Goal: Task Accomplishment & Management: Complete application form

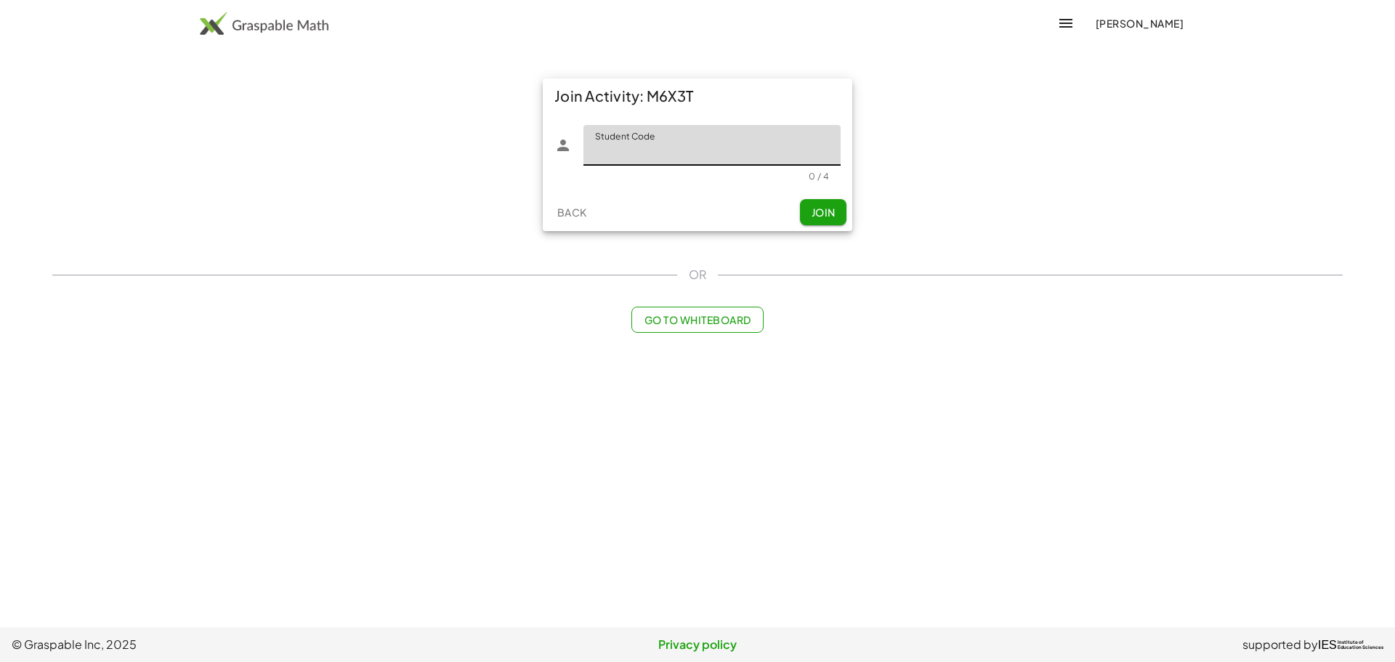
click at [662, 153] on input "Student Code" at bounding box center [711, 145] width 257 height 41
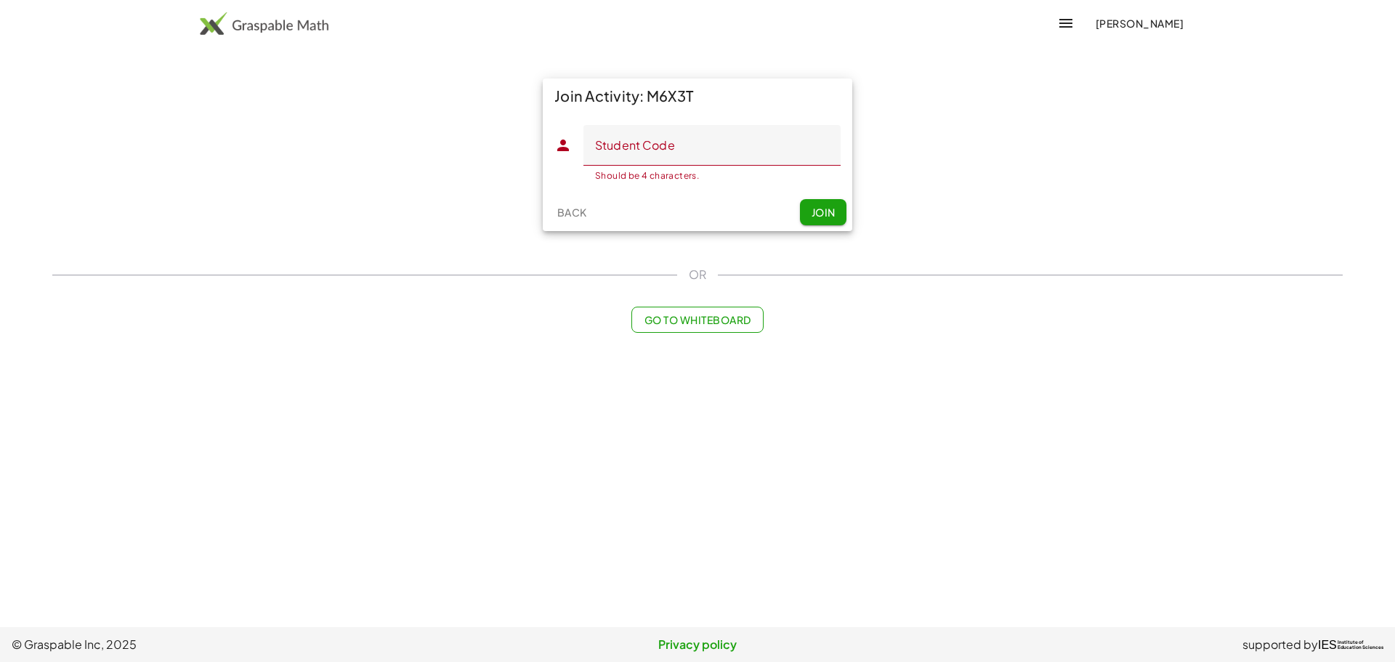
click at [716, 210] on div "Back Join" at bounding box center [697, 212] width 309 height 38
click at [812, 209] on span "Join" at bounding box center [823, 212] width 24 height 13
click at [733, 138] on input "Student Code" at bounding box center [711, 145] width 257 height 41
click at [1108, 15] on button "[PERSON_NAME]" at bounding box center [1139, 23] width 112 height 26
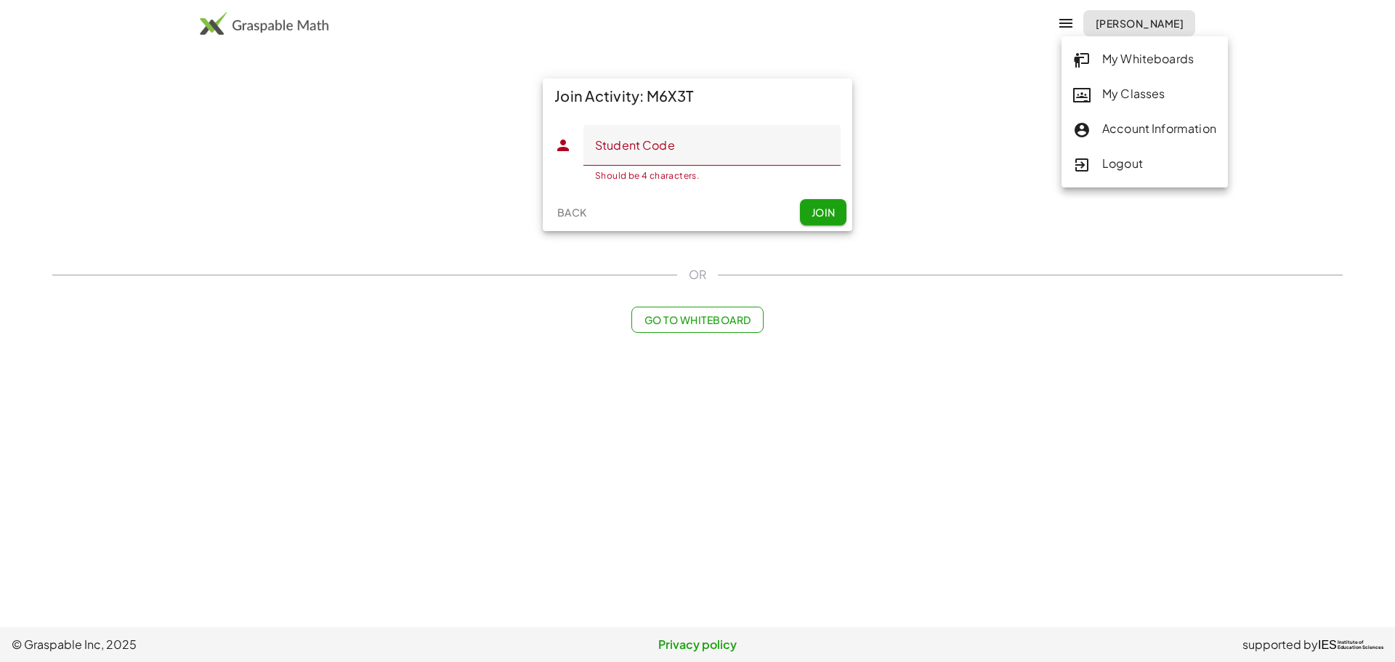
click at [809, 60] on main "Join Activity: M6X3T Student Code Student Code Should be 4 characters. 0 / 4 Ba…" at bounding box center [697, 313] width 1395 height 627
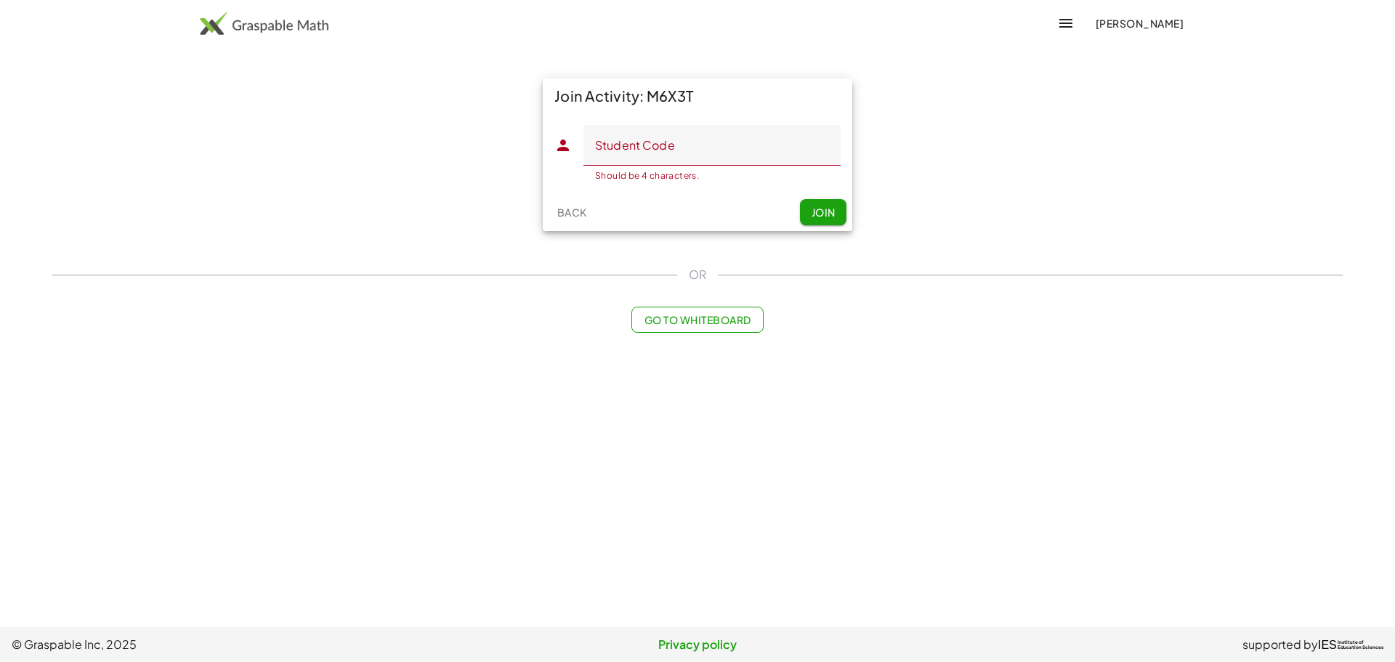
click at [723, 153] on input "Student Code" at bounding box center [711, 145] width 257 height 41
click at [655, 218] on div "Back Join" at bounding box center [697, 212] width 309 height 38
drag, startPoint x: 554, startPoint y: 224, endPoint x: 678, endPoint y: 207, distance: 125.3
click at [678, 207] on div "Back Join" at bounding box center [697, 212] width 309 height 38
drag, startPoint x: 678, startPoint y: 207, endPoint x: 678, endPoint y: 164, distance: 42.9
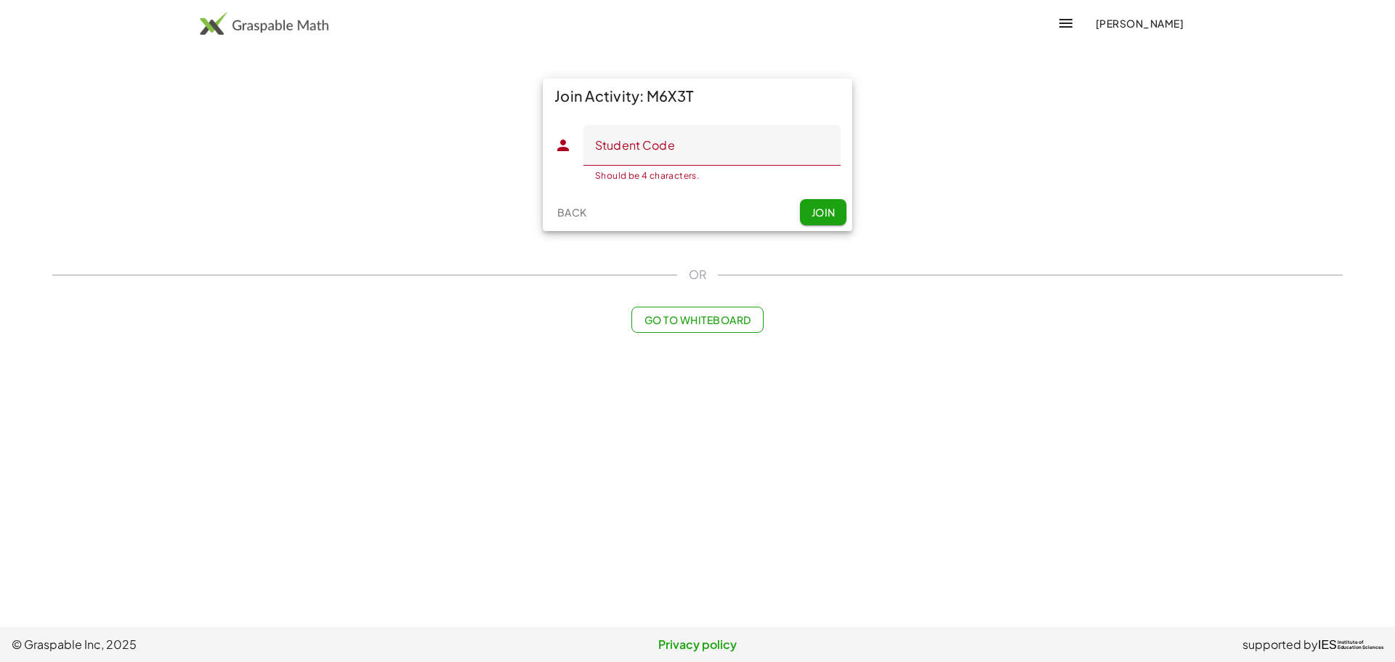
click at [678, 206] on div "Back Join" at bounding box center [697, 212] width 309 height 38
click at [678, 162] on input "Student Code" at bounding box center [711, 145] width 257 height 41
click at [450, 111] on div "Join Activity: M6X3T Student Code Student Code Should be 4 characters. 0 / 4 Ba…" at bounding box center [698, 155] width 1308 height 170
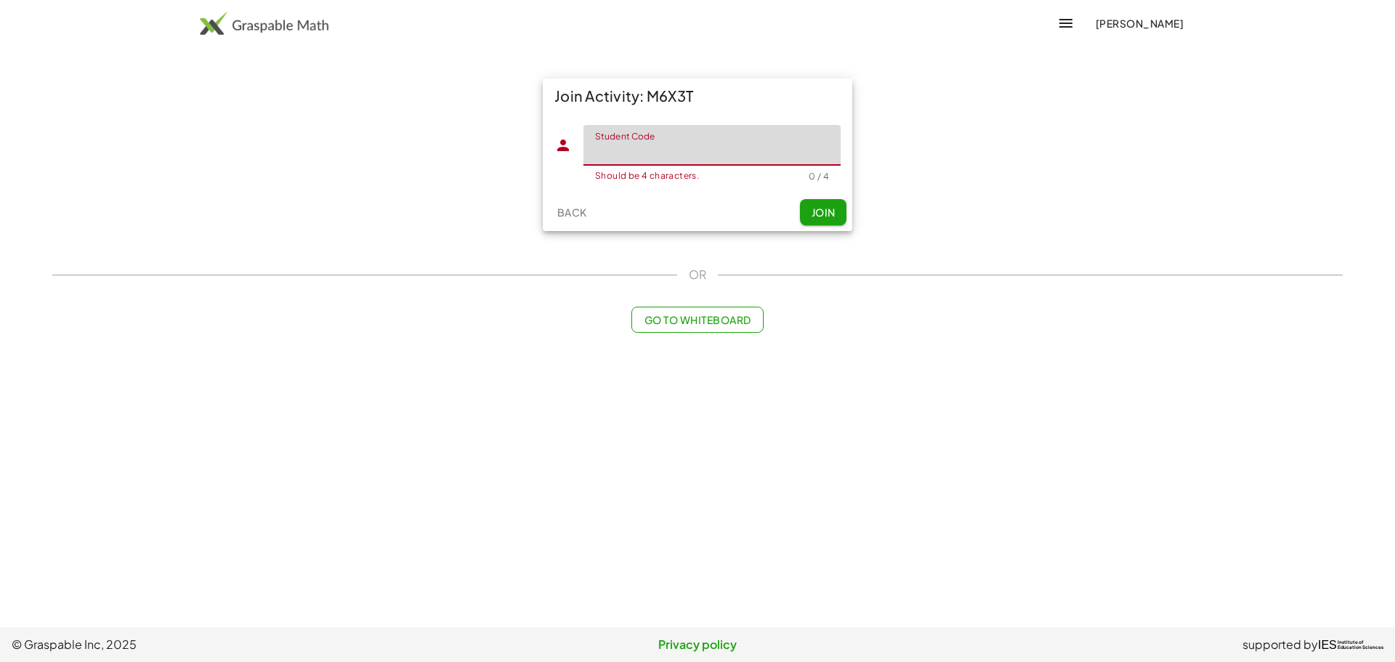
paste input "*****"
type input "*****"
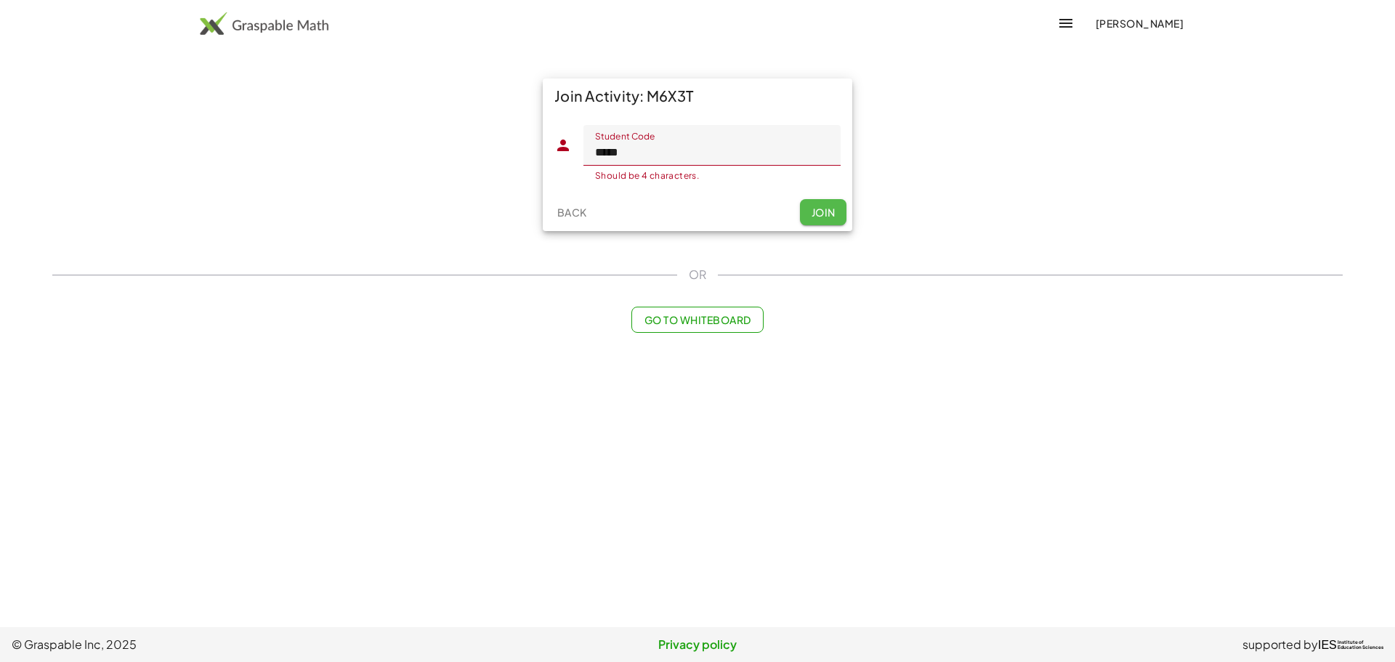
click at [819, 211] on span "Join" at bounding box center [823, 212] width 24 height 13
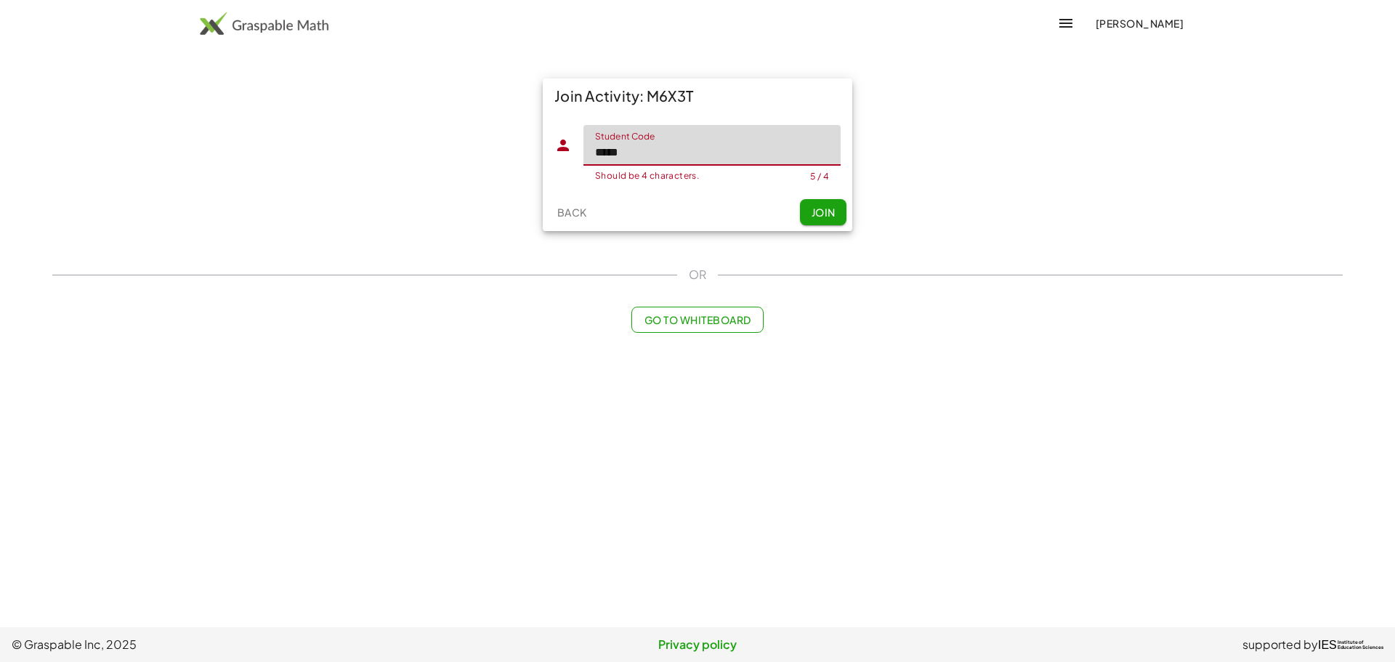
drag, startPoint x: 652, startPoint y: 153, endPoint x: 526, endPoint y: 153, distance: 126.4
click at [526, 153] on div "Join Activity: M6X3T Student Code Student Code ***** Should be 4 characters. 5 …" at bounding box center [698, 155] width 1308 height 170
click at [734, 219] on div "Back Join" at bounding box center [697, 212] width 309 height 38
